Goal: Task Accomplishment & Management: Manage account settings

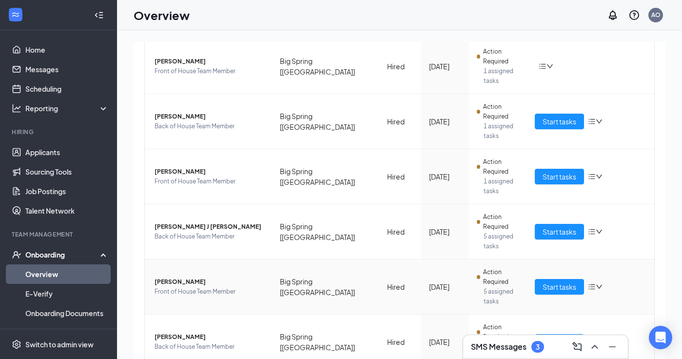
scroll to position [138, 0]
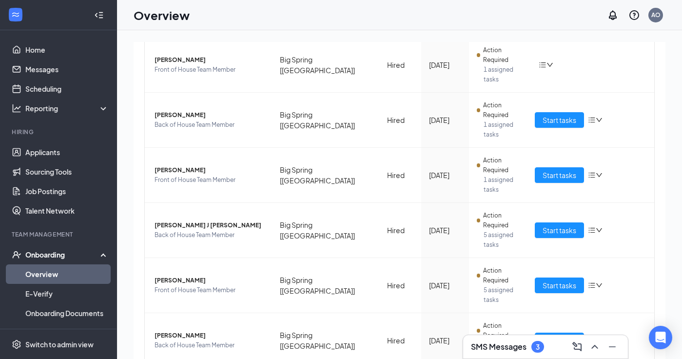
click at [509, 346] on h3 "SMS Messages" at bounding box center [499, 346] width 56 height 11
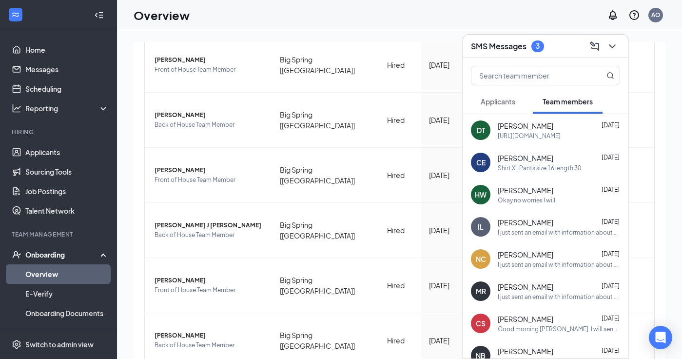
click at [509, 104] on span "Applicants" at bounding box center [498, 101] width 35 height 9
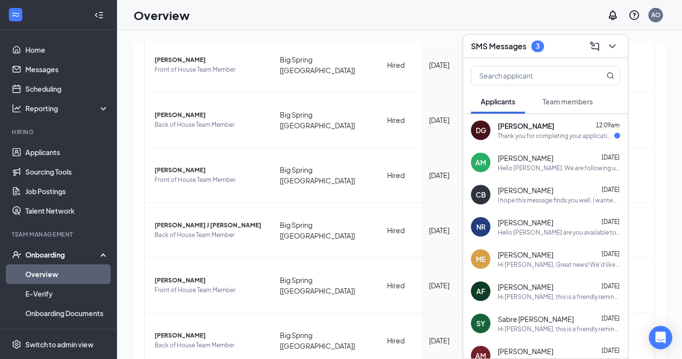
click at [561, 104] on span "Team members" at bounding box center [568, 101] width 50 height 9
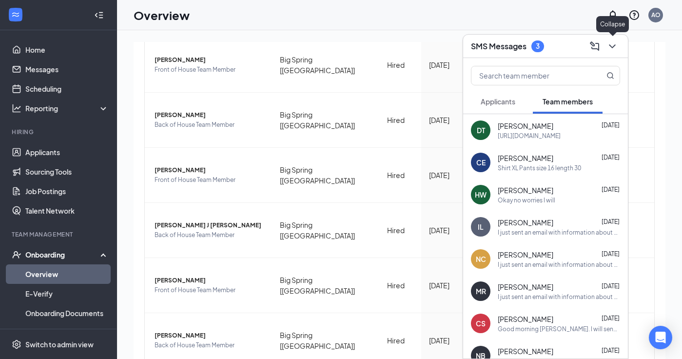
click at [615, 43] on icon "ChevronDown" at bounding box center [613, 46] width 12 height 12
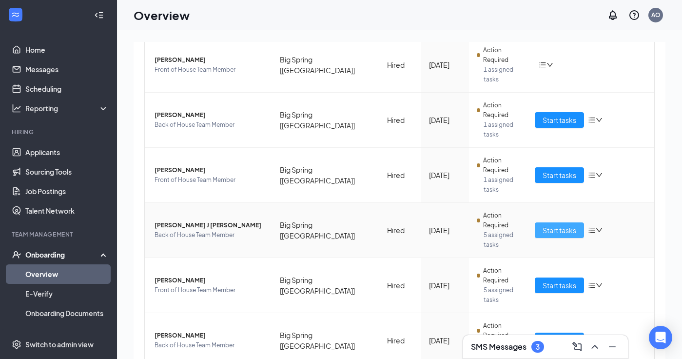
click at [553, 225] on span "Start tasks" at bounding box center [560, 230] width 34 height 11
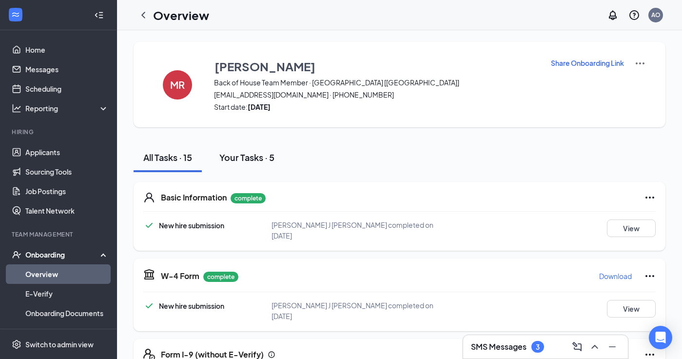
click at [248, 157] on div "Your Tasks · 5" at bounding box center [246, 157] width 55 height 12
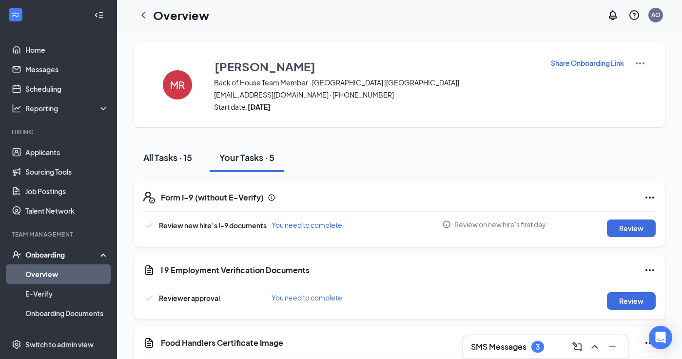
click at [175, 153] on div "All Tasks · 15" at bounding box center [167, 157] width 49 height 12
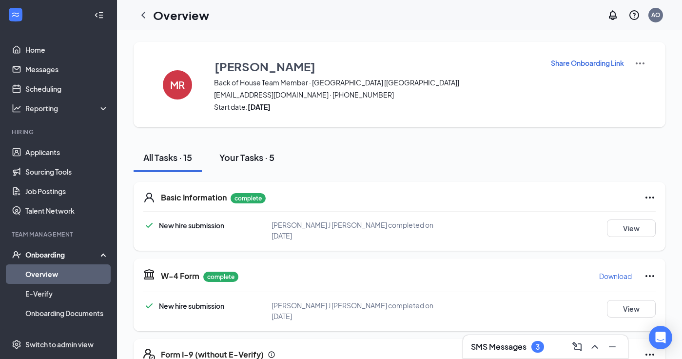
click at [251, 154] on div "Your Tasks · 5" at bounding box center [246, 157] width 55 height 12
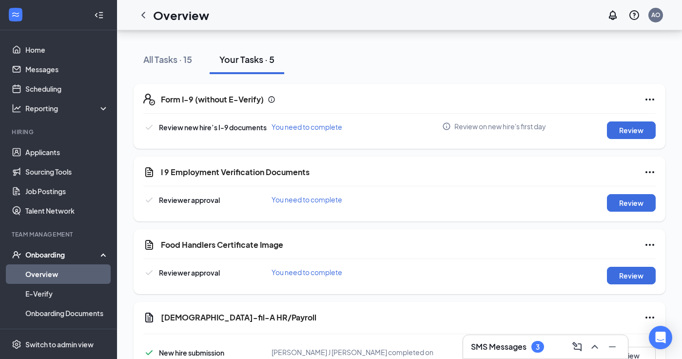
scroll to position [108, 0]
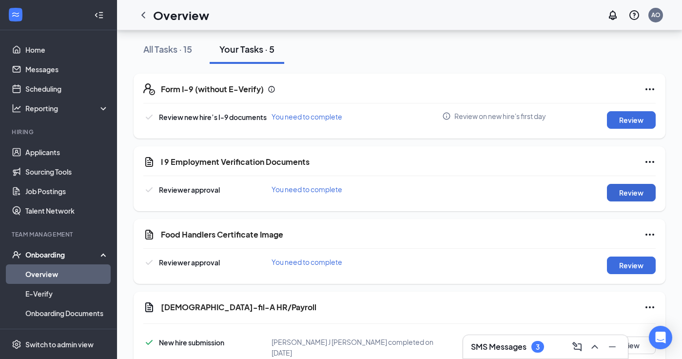
click at [637, 194] on button "Review" at bounding box center [631, 193] width 49 height 18
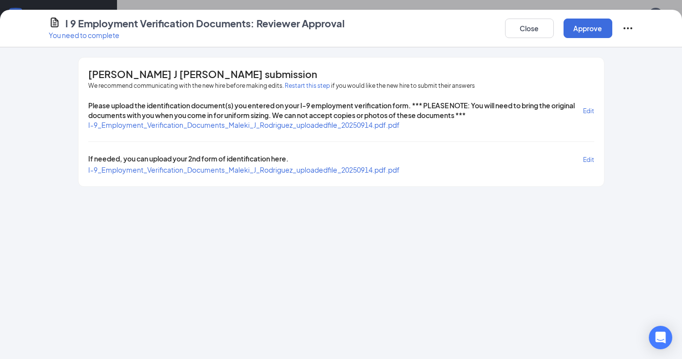
click at [305, 126] on span "I-9_Employment_Verification_Documents_Maleki_J_Rodriguez_uploadedfile_20250914.…" at bounding box center [244, 124] width 312 height 9
click at [285, 172] on span "I-9_Employment_Verification_Documents_Maleki_J_Rodriguez_uploadedfile_20250914.…" at bounding box center [244, 169] width 312 height 9
click at [590, 32] on button "Approve" at bounding box center [588, 29] width 49 height 20
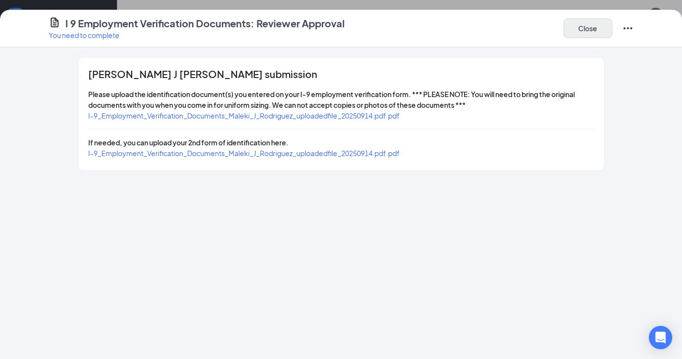
click at [586, 34] on button "Close" at bounding box center [588, 29] width 49 height 20
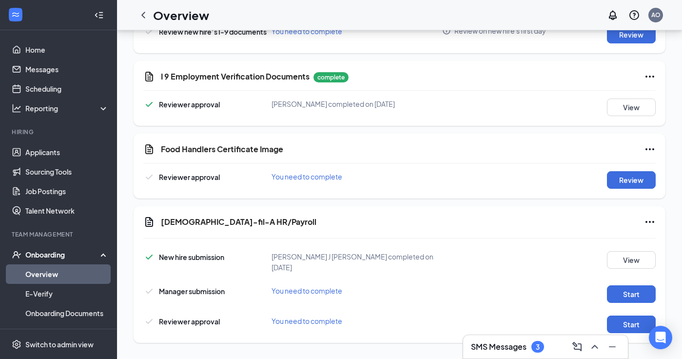
scroll to position [193, 0]
click at [630, 183] on button "Review" at bounding box center [631, 181] width 49 height 18
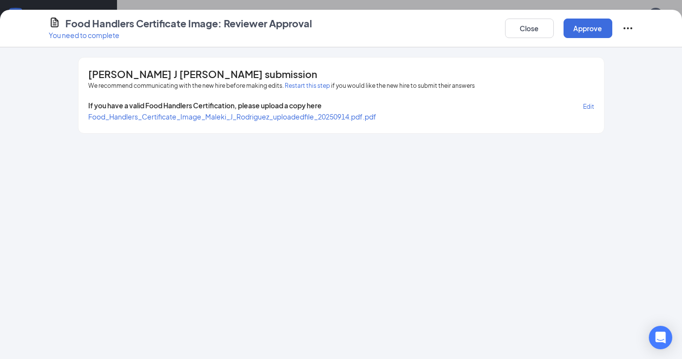
click at [278, 115] on span "Food_Handlers_Certificate_Image_Maleki_J_Rodriguez_uploadedfile_20250914.pdf.pdf" at bounding box center [232, 116] width 288 height 9
click at [587, 35] on button "Approve" at bounding box center [588, 29] width 49 height 20
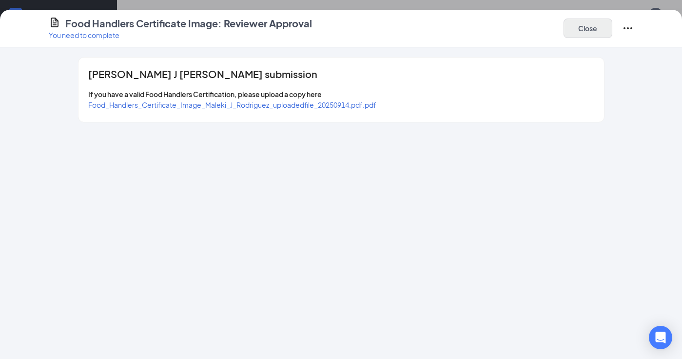
click at [590, 34] on button "Close" at bounding box center [588, 29] width 49 height 20
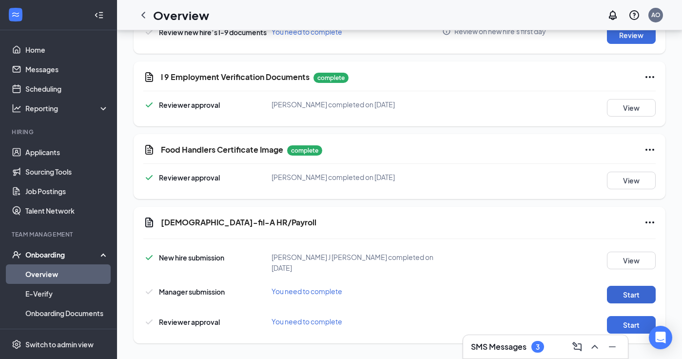
click at [634, 291] on button "Start" at bounding box center [631, 295] width 49 height 18
click at [632, 320] on button "Start" at bounding box center [631, 325] width 49 height 18
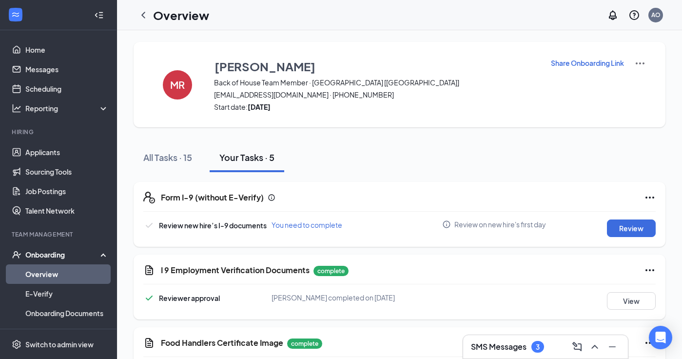
scroll to position [0, 0]
click at [145, 15] on icon "ChevronLeft" at bounding box center [144, 15] width 12 height 12
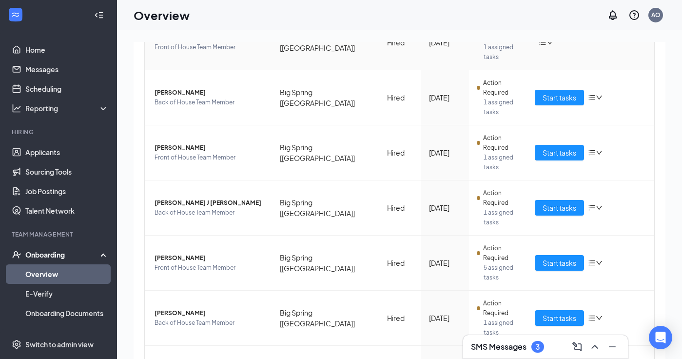
scroll to position [160, 0]
click at [555, 258] on span "Start tasks" at bounding box center [560, 263] width 34 height 11
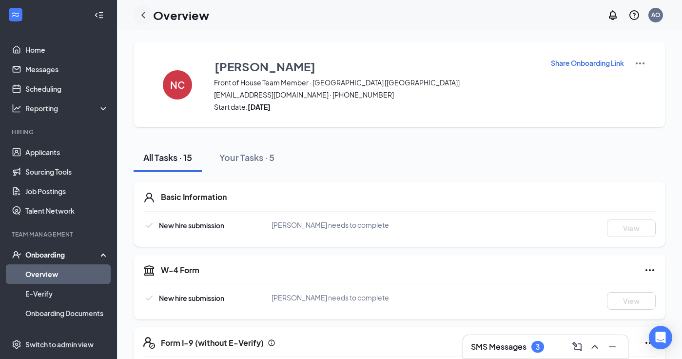
click at [144, 16] on icon "ChevronLeft" at bounding box center [144, 15] width 12 height 12
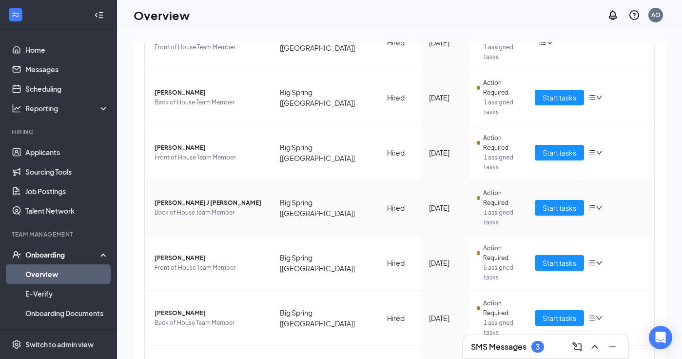
scroll to position [160, 0]
click at [551, 313] on span "Start tasks" at bounding box center [560, 318] width 34 height 11
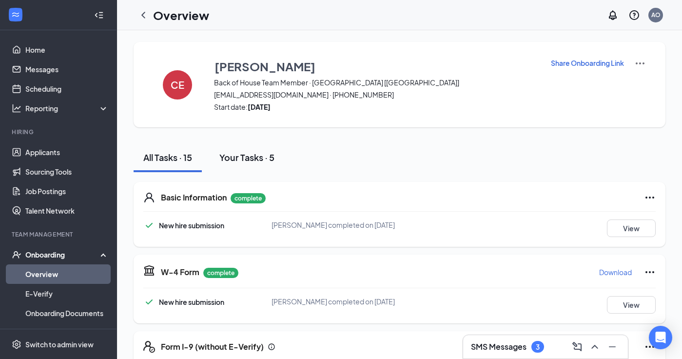
click at [242, 160] on div "Your Tasks · 5" at bounding box center [246, 157] width 55 height 12
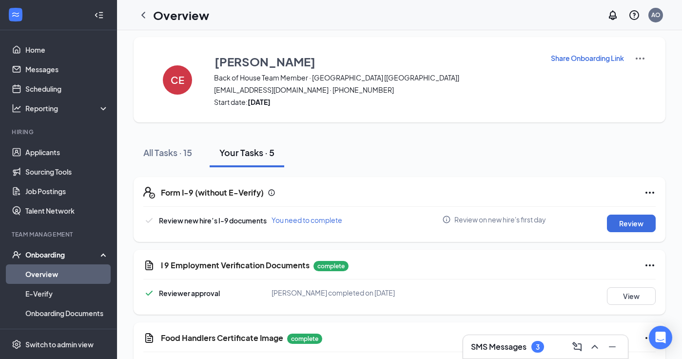
scroll to position [2, 0]
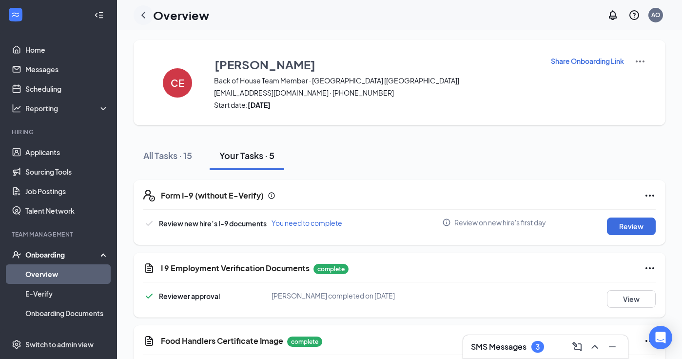
click at [145, 14] on icon "ChevronLeft" at bounding box center [144, 15] width 12 height 12
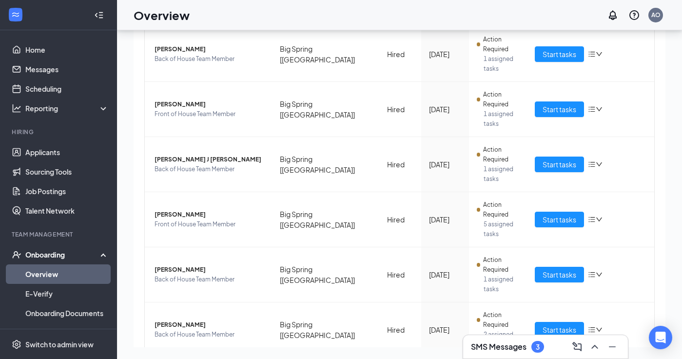
scroll to position [44, 0]
click at [563, 324] on span "Start tasks" at bounding box center [560, 329] width 34 height 11
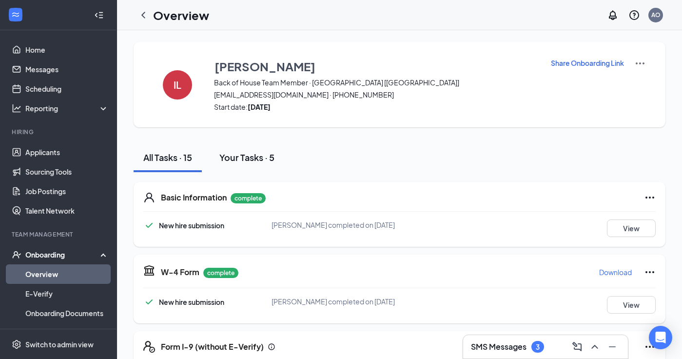
click at [249, 153] on div "Your Tasks · 5" at bounding box center [246, 157] width 55 height 12
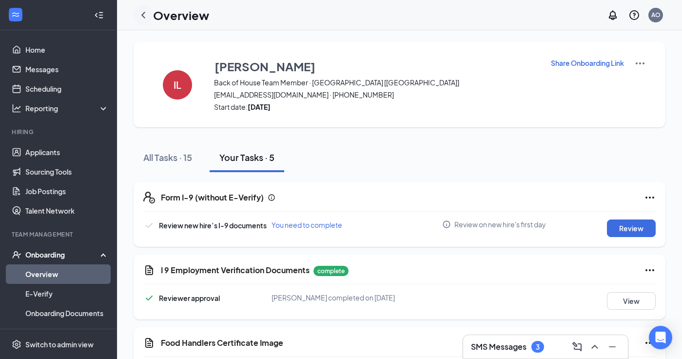
click at [139, 14] on icon "ChevronLeft" at bounding box center [144, 15] width 12 height 12
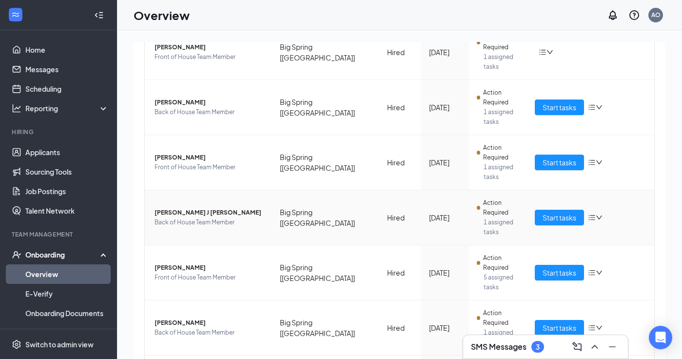
scroll to position [156, 0]
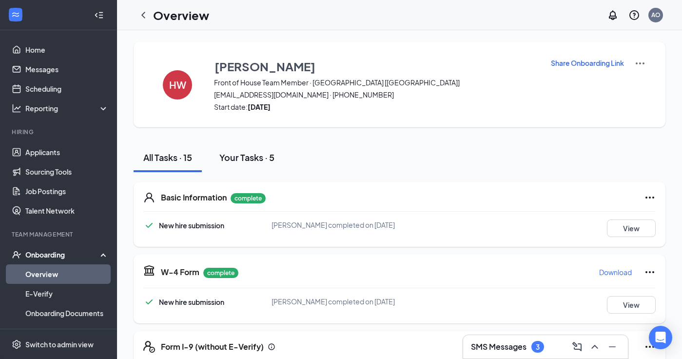
click at [257, 159] on div "Your Tasks · 5" at bounding box center [246, 157] width 55 height 12
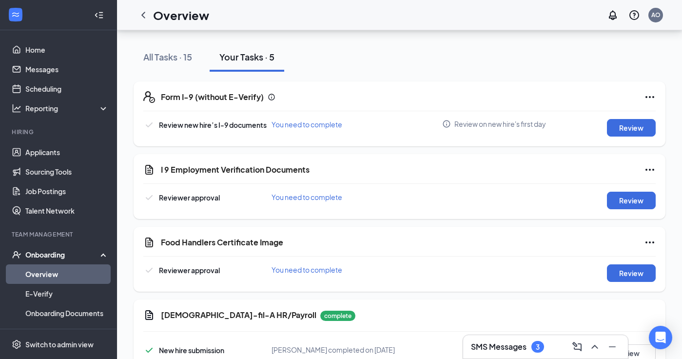
scroll to position [113, 0]
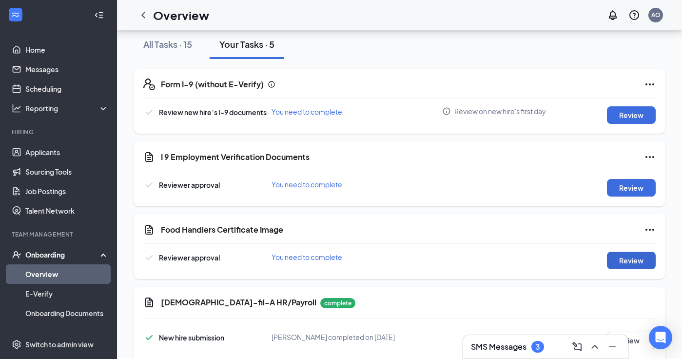
click at [634, 265] on button "Review" at bounding box center [631, 261] width 49 height 18
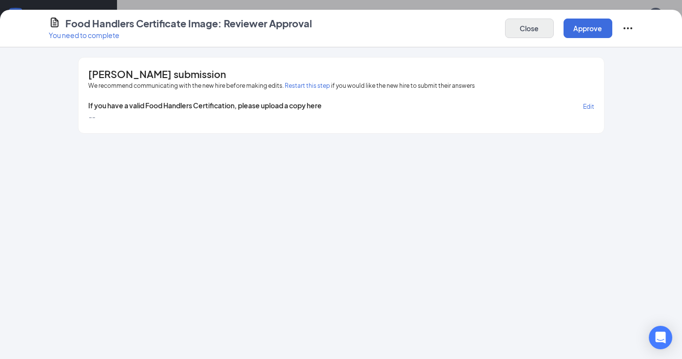
click at [540, 29] on button "Close" at bounding box center [529, 29] width 49 height 20
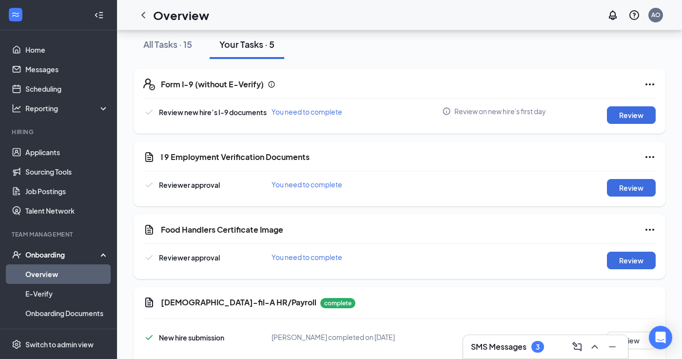
scroll to position [172, 0]
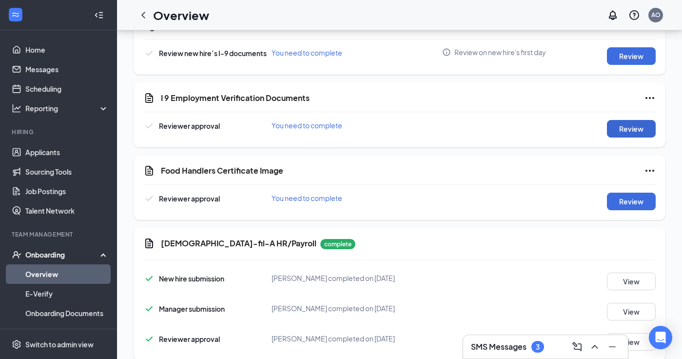
click at [626, 133] on button "Review" at bounding box center [631, 129] width 49 height 18
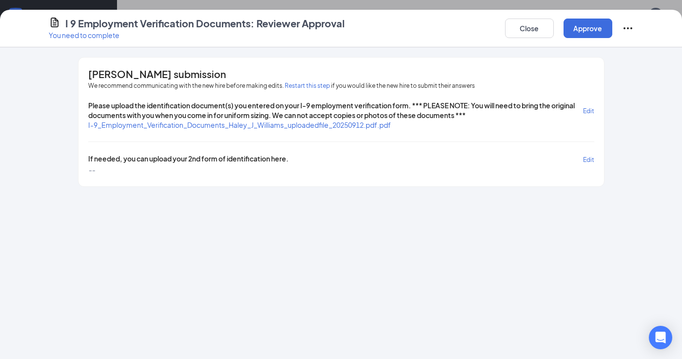
click at [302, 125] on span "I-9_Employment_Verification_Documents_Haley_J_Williams_uploadedfile_20250912.pd…" at bounding box center [239, 124] width 303 height 9
click at [535, 32] on button "Close" at bounding box center [529, 29] width 49 height 20
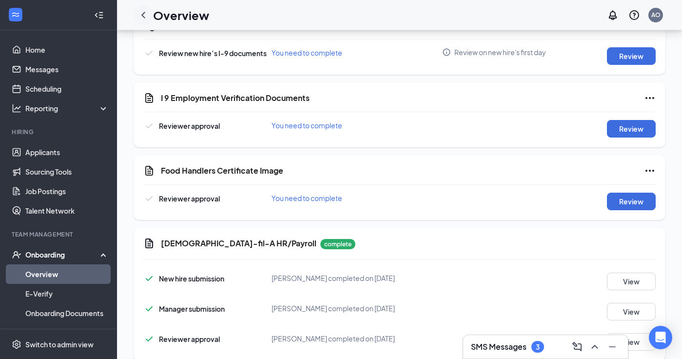
click at [142, 15] on icon "ChevronLeft" at bounding box center [143, 15] width 4 height 6
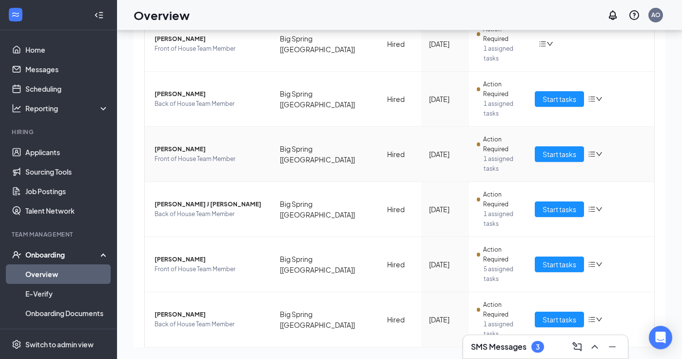
scroll to position [128, 0]
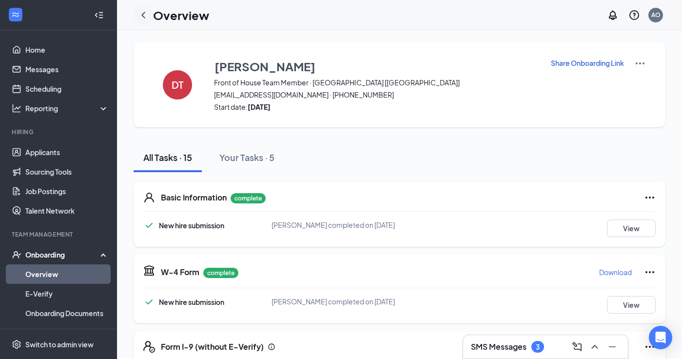
click at [147, 16] on icon "ChevronLeft" at bounding box center [144, 15] width 12 height 12
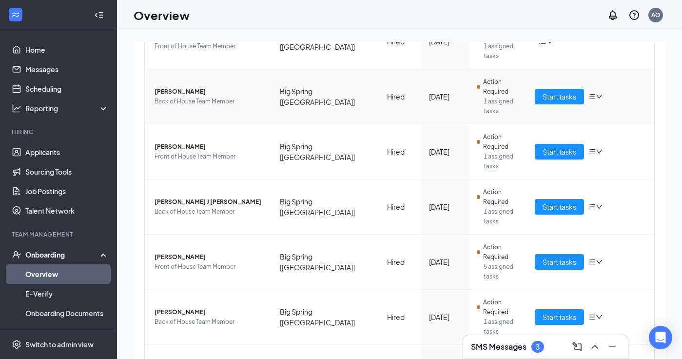
scroll to position [160, 0]
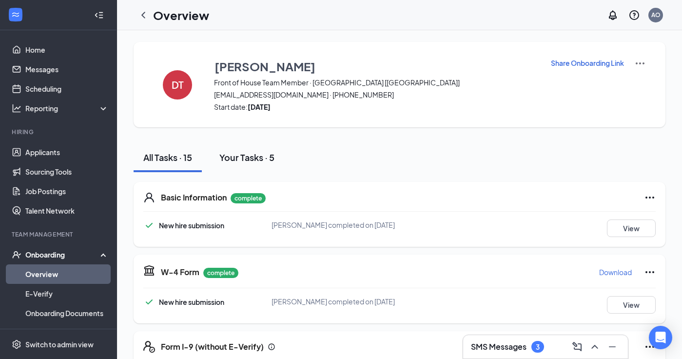
click at [256, 158] on div "Your Tasks · 5" at bounding box center [246, 157] width 55 height 12
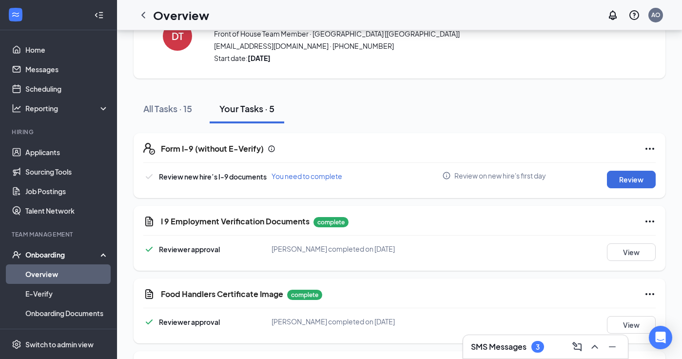
scroll to position [48, 0]
click at [633, 254] on button "View" at bounding box center [631, 253] width 49 height 18
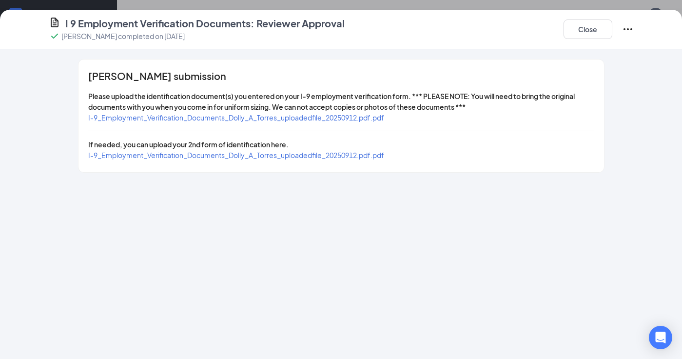
click at [278, 120] on span "I-9_Employment_Verification_Documents_Dolly_A_Torres_uploadedfile_20250912.pdf.…" at bounding box center [236, 117] width 296 height 9
click at [243, 153] on span "I-9_Employment_Verification_Documents_Dolly_A_Torres_uploadedfile_20250912.pdf.…" at bounding box center [236, 155] width 296 height 9
click at [588, 27] on button "Close" at bounding box center [588, 30] width 49 height 20
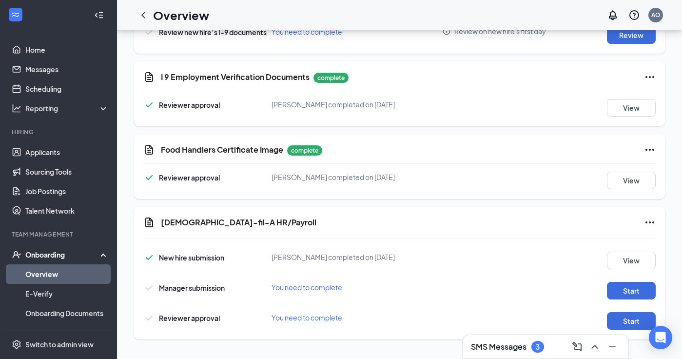
scroll to position [193, 0]
click at [628, 293] on button "Start" at bounding box center [631, 291] width 49 height 18
click at [632, 327] on button "Start" at bounding box center [631, 321] width 49 height 18
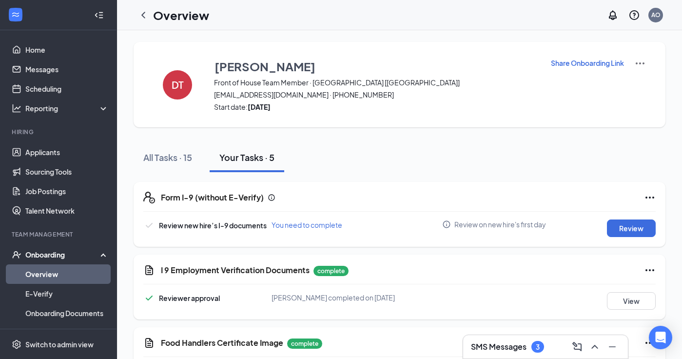
scroll to position [0, 0]
click at [182, 158] on div "All Tasks · 15" at bounding box center [167, 157] width 49 height 12
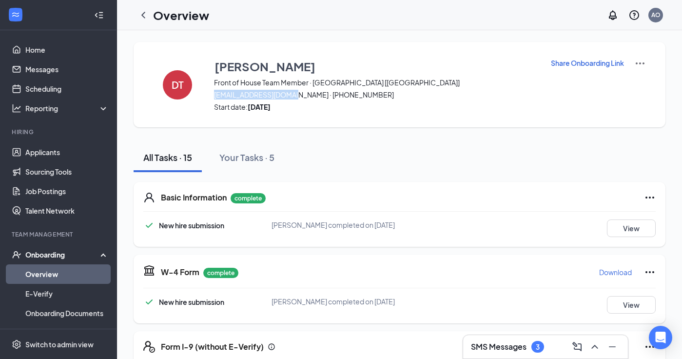
drag, startPoint x: 214, startPoint y: 95, endPoint x: 294, endPoint y: 97, distance: 79.5
click at [294, 97] on span "[EMAIL_ADDRESS][DOMAIN_NAME] · [PHONE_NUMBER]" at bounding box center [376, 95] width 324 height 10
copy span "[EMAIL_ADDRESS][DOMAIN_NAME]"
click at [141, 17] on icon "ChevronLeft" at bounding box center [144, 15] width 12 height 12
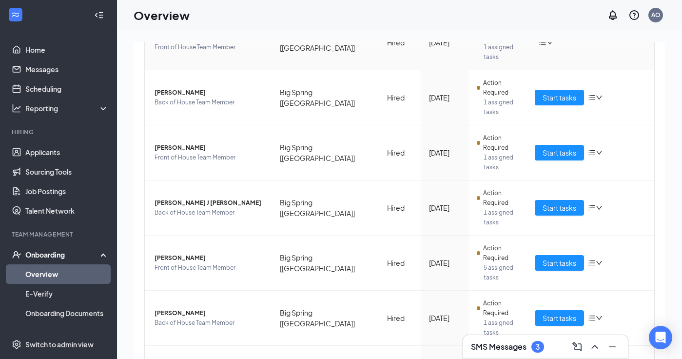
scroll to position [160, 0]
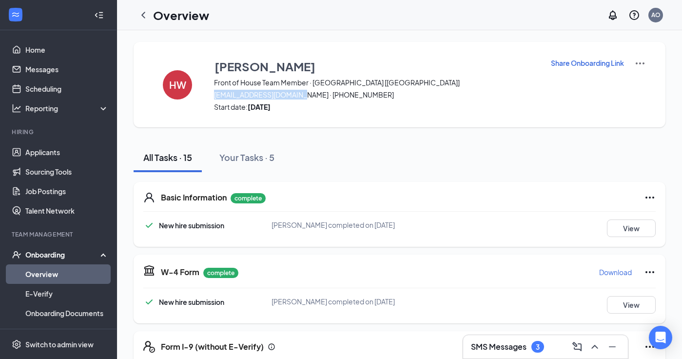
drag, startPoint x: 215, startPoint y: 95, endPoint x: 301, endPoint y: 96, distance: 86.3
click at [301, 96] on span "[EMAIL_ADDRESS][DOMAIN_NAME] · [PHONE_NUMBER]" at bounding box center [376, 95] width 324 height 10
copy span "[EMAIL_ADDRESS][DOMAIN_NAME]"
click at [145, 14] on icon "ChevronLeft" at bounding box center [144, 15] width 12 height 12
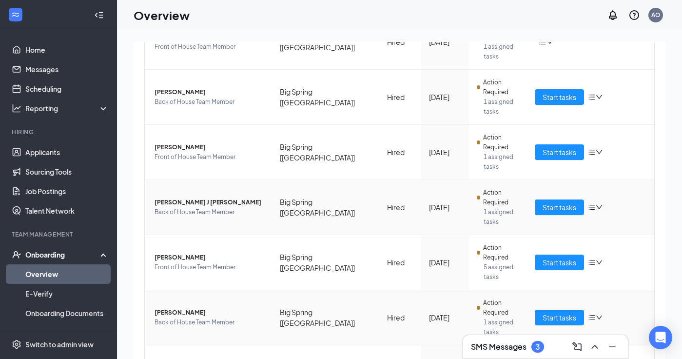
scroll to position [160, 0]
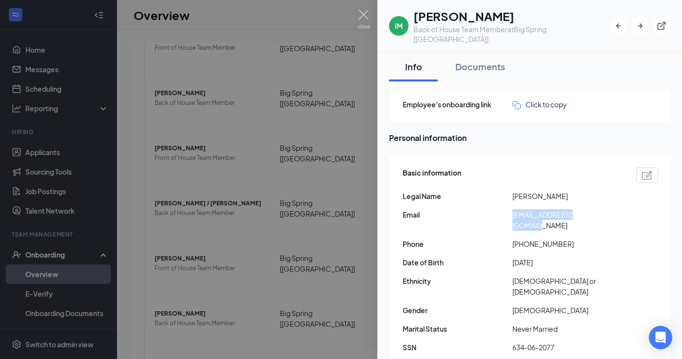
drag, startPoint x: 513, startPoint y: 206, endPoint x: 595, endPoint y: 206, distance: 81.5
click at [595, 209] on span "[EMAIL_ADDRESS][DOMAIN_NAME]" at bounding box center [568, 219] width 110 height 21
copy span "[EMAIL_ADDRESS][DOMAIN_NAME]"
click at [367, 15] on img at bounding box center [364, 19] width 12 height 19
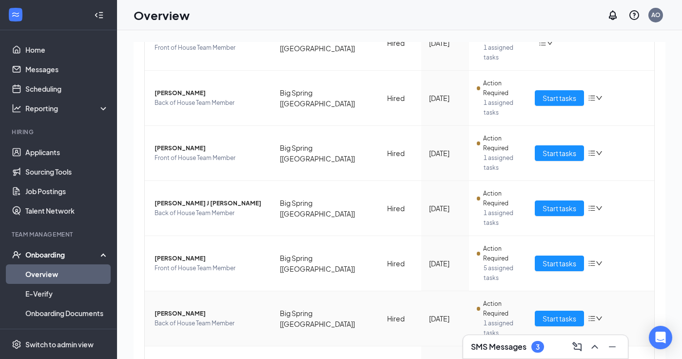
click at [181, 309] on span "[PERSON_NAME]" at bounding box center [210, 314] width 110 height 10
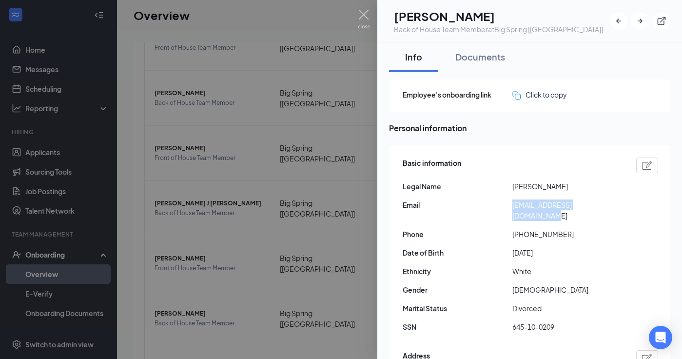
drag, startPoint x: 514, startPoint y: 206, endPoint x: 602, endPoint y: 206, distance: 88.3
click at [602, 206] on span "[EMAIL_ADDRESS][DOMAIN_NAME]" at bounding box center [568, 209] width 110 height 21
copy span "[EMAIL_ADDRESS][DOMAIN_NAME]"
click at [365, 11] on img at bounding box center [364, 19] width 12 height 19
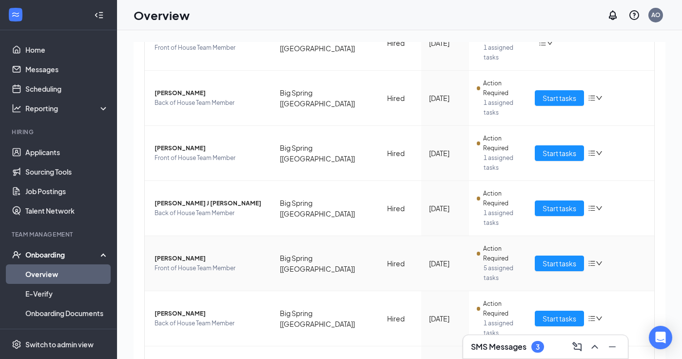
click at [182, 254] on span "[PERSON_NAME]" at bounding box center [210, 259] width 110 height 10
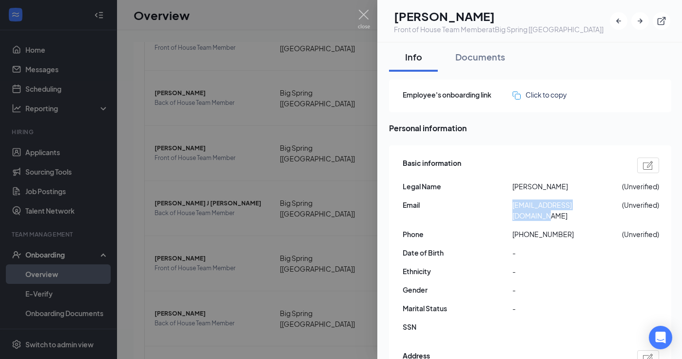
drag, startPoint x: 514, startPoint y: 205, endPoint x: 604, endPoint y: 208, distance: 90.8
click at [604, 208] on span "[EMAIL_ADDRESS][DOMAIN_NAME]" at bounding box center [568, 209] width 110 height 21
click at [366, 15] on img at bounding box center [364, 19] width 12 height 19
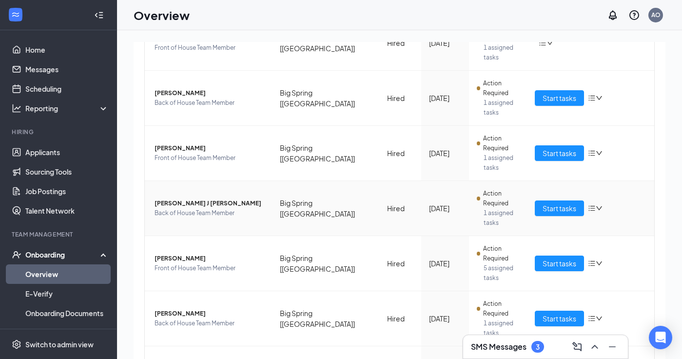
click at [196, 199] on span "[PERSON_NAME] J [PERSON_NAME]" at bounding box center [210, 204] width 110 height 10
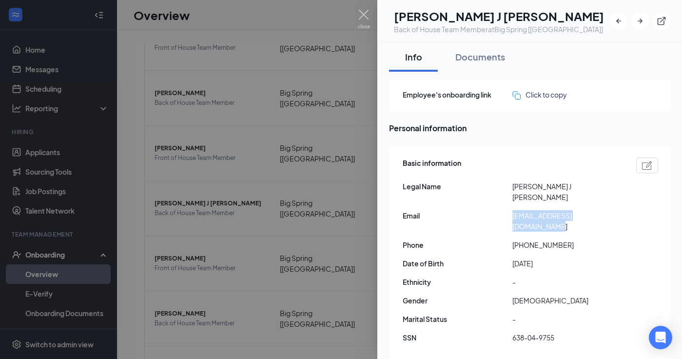
drag, startPoint x: 514, startPoint y: 205, endPoint x: 608, endPoint y: 210, distance: 93.8
click at [608, 210] on div "Basic information Legal Name [PERSON_NAME] J [PERSON_NAME] Email [EMAIL_ADDRESS…" at bounding box center [531, 253] width 256 height 196
copy span "[EMAIL_ADDRESS][DOMAIN_NAME]"
click at [365, 15] on img at bounding box center [364, 19] width 12 height 19
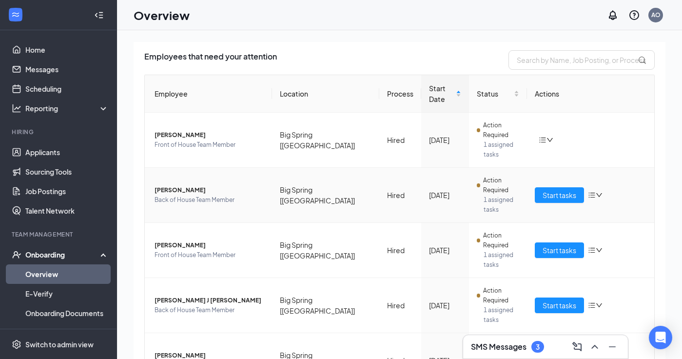
scroll to position [66, 0]
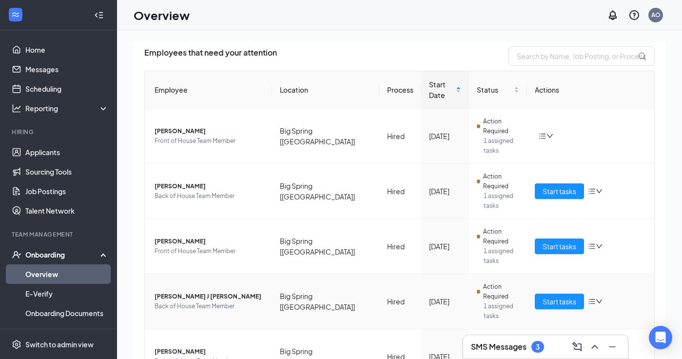
click at [186, 292] on span "[PERSON_NAME] J [PERSON_NAME]" at bounding box center [210, 297] width 110 height 10
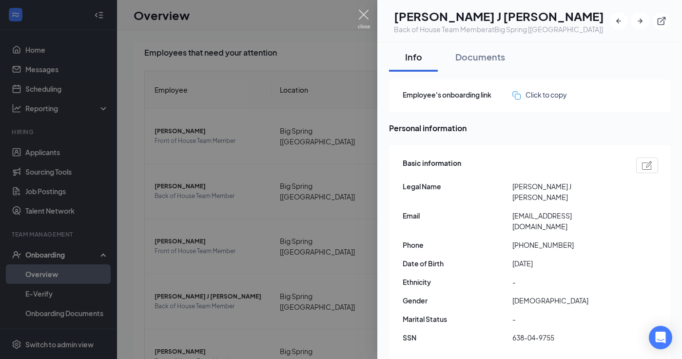
click at [367, 12] on img at bounding box center [364, 19] width 12 height 19
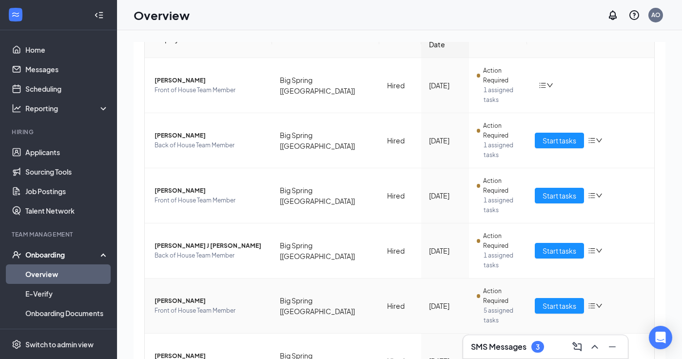
scroll to position [148, 0]
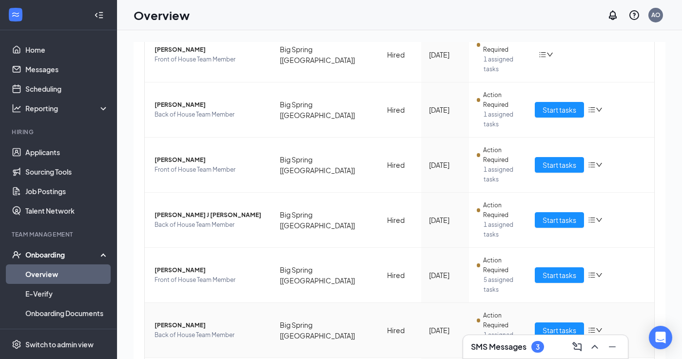
click at [196, 320] on span "[PERSON_NAME]" at bounding box center [210, 325] width 110 height 10
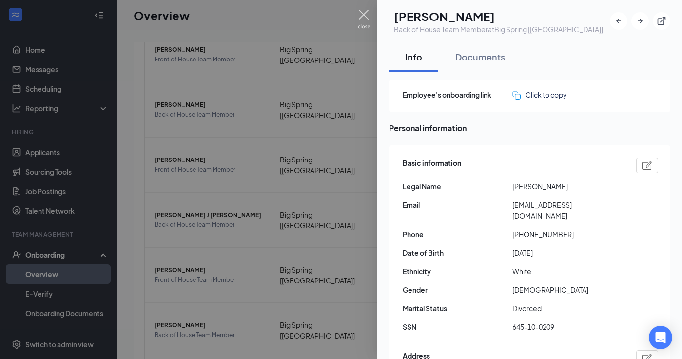
click at [365, 14] on img at bounding box center [364, 19] width 12 height 19
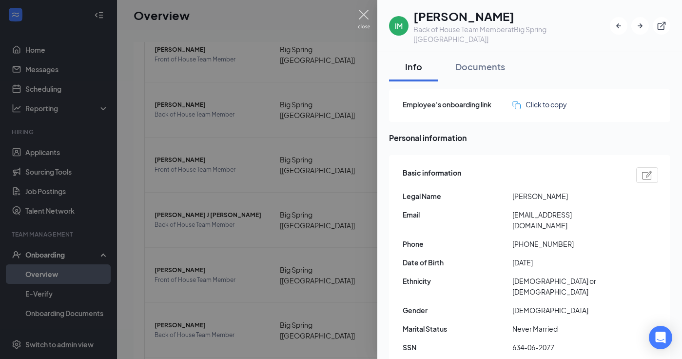
click at [364, 12] on img at bounding box center [364, 19] width 12 height 19
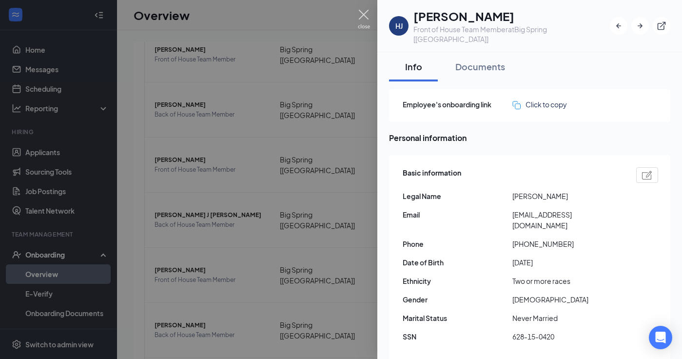
click at [365, 15] on img at bounding box center [364, 19] width 12 height 19
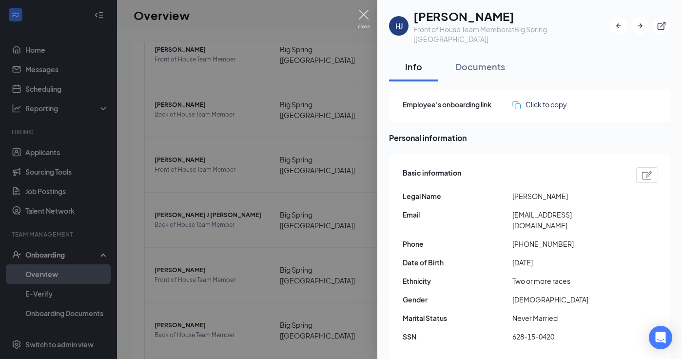
click at [364, 14] on img at bounding box center [364, 19] width 12 height 19
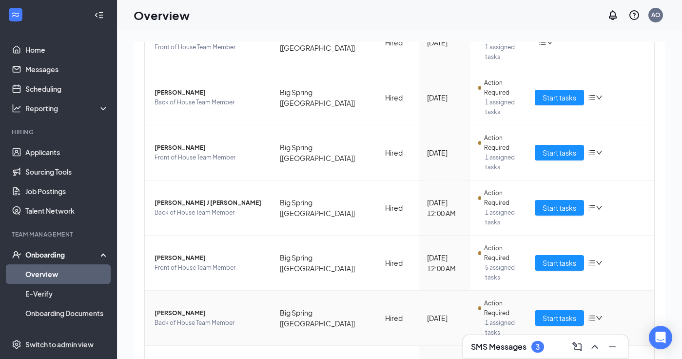
scroll to position [160, 0]
